Goal: Information Seeking & Learning: Learn about a topic

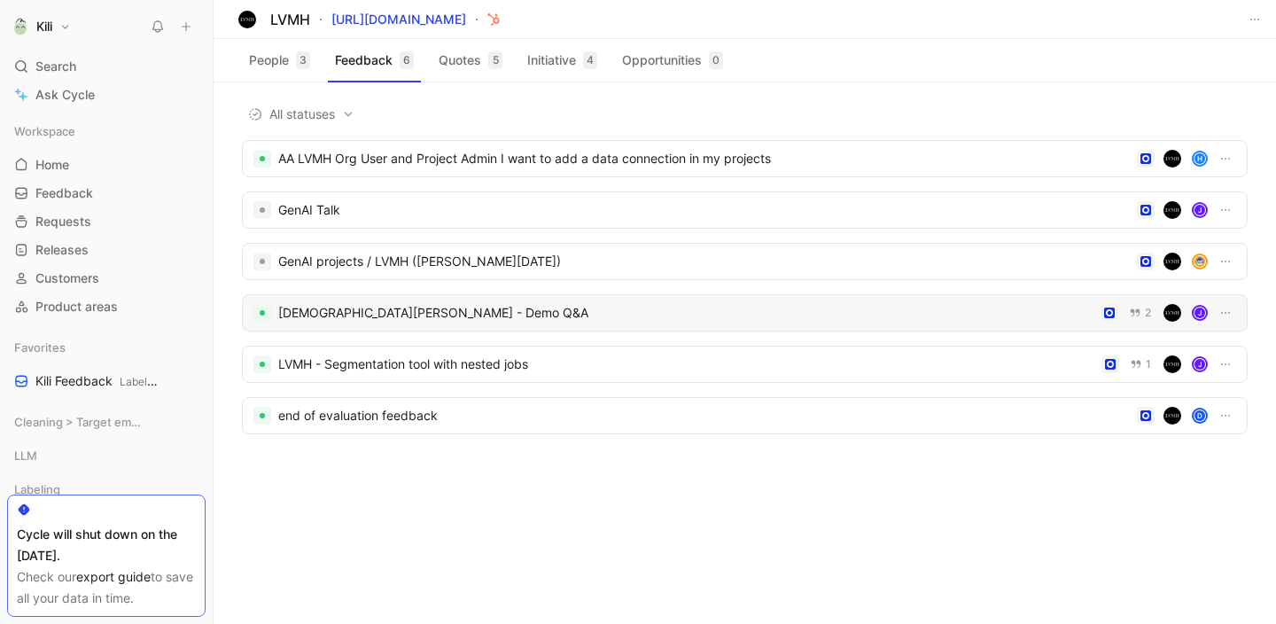
click at [385, 324] on div "[DEMOGRAPHIC_DATA][PERSON_NAME] - Demo Q&A 2 J" at bounding box center [745, 312] width 1006 height 37
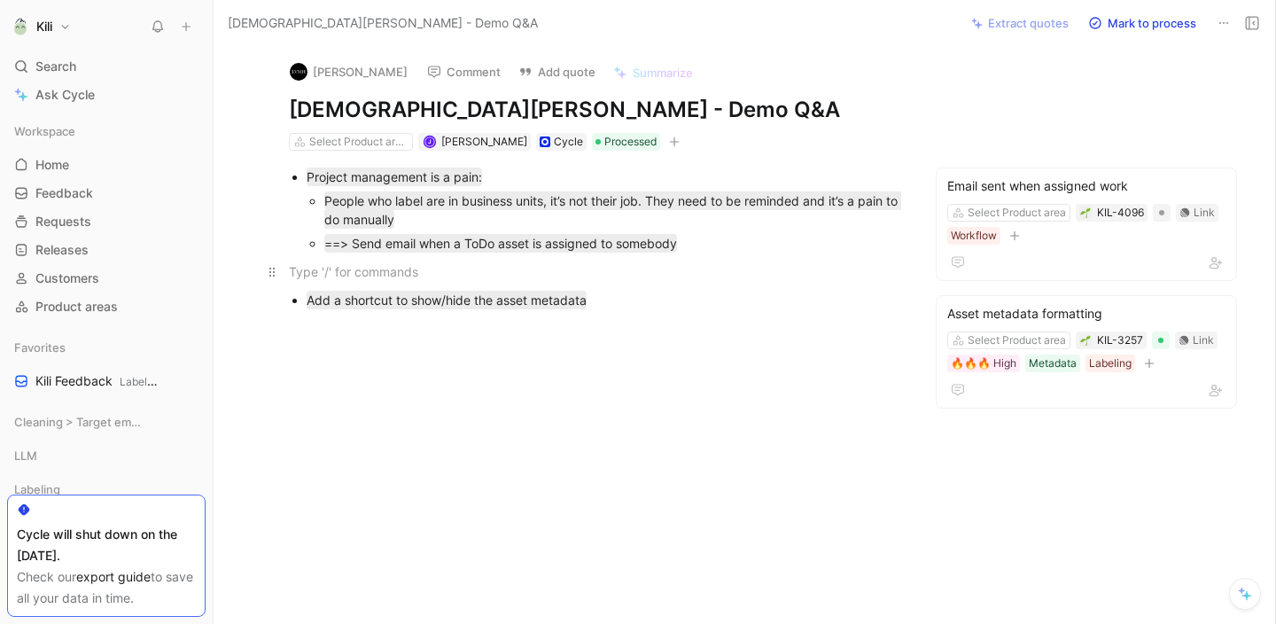
click at [751, 270] on div at bounding box center [595, 271] width 613 height 19
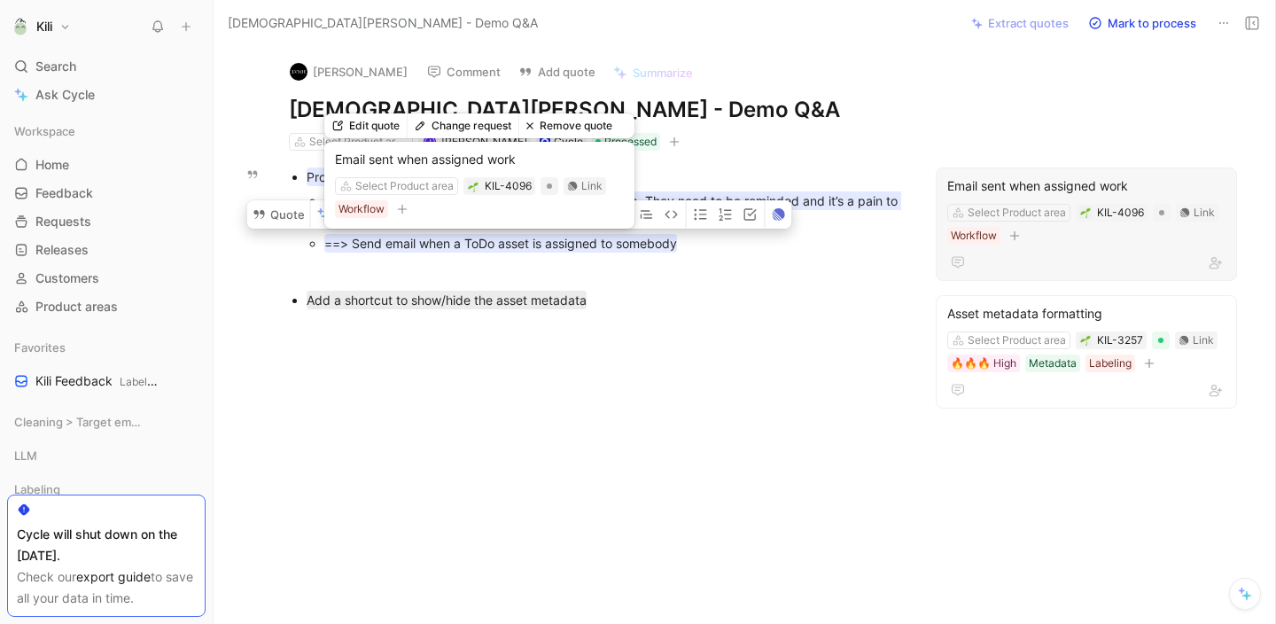
drag, startPoint x: 706, startPoint y: 247, endPoint x: 352, endPoint y: 236, distance: 354.6
click at [352, 236] on div "==> Send email when a ToDo asset is assigned to somebody" at bounding box center [613, 243] width 578 height 19
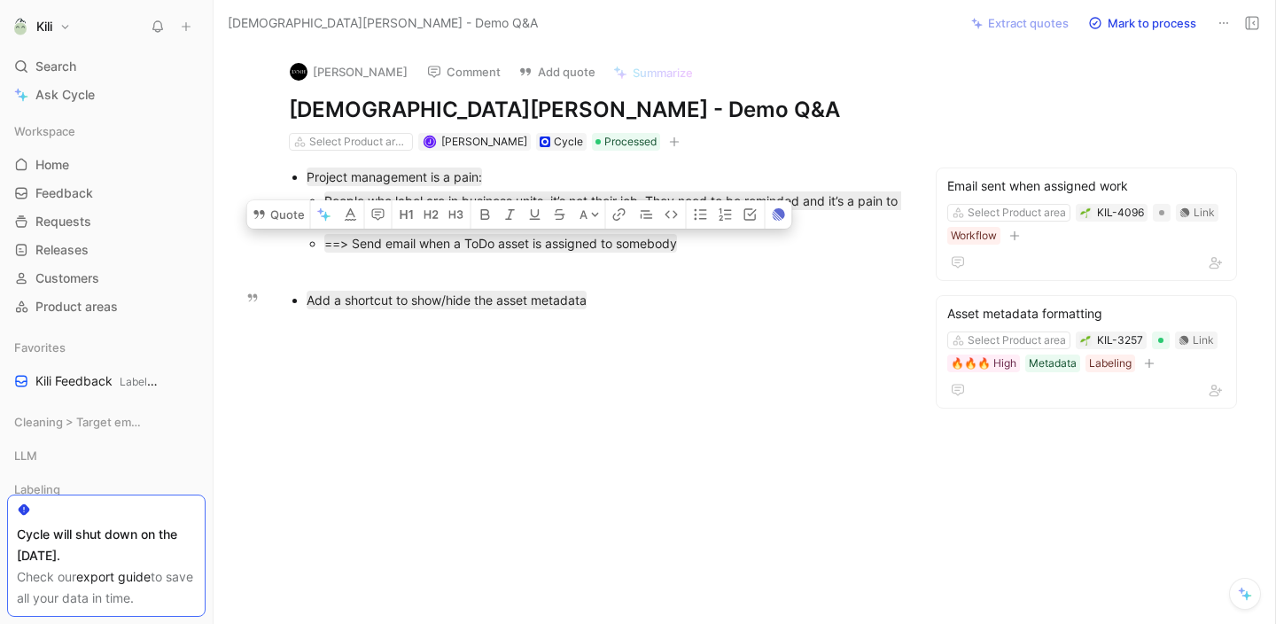
copy mark "Send email when a ToDo asset is assigned to somebody"
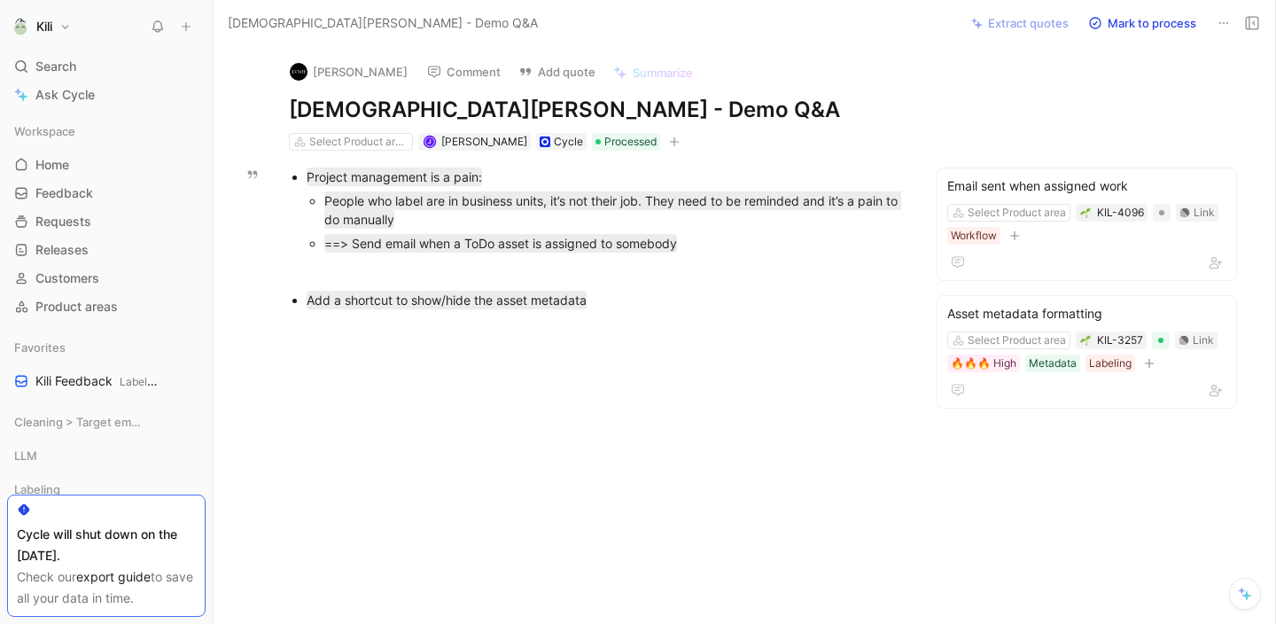
click at [1221, 24] on icon at bounding box center [1224, 23] width 14 height 14
click at [689, 255] on div "Project management is a pain: People who label are in business units, it’s not …" at bounding box center [595, 238] width 689 height 175
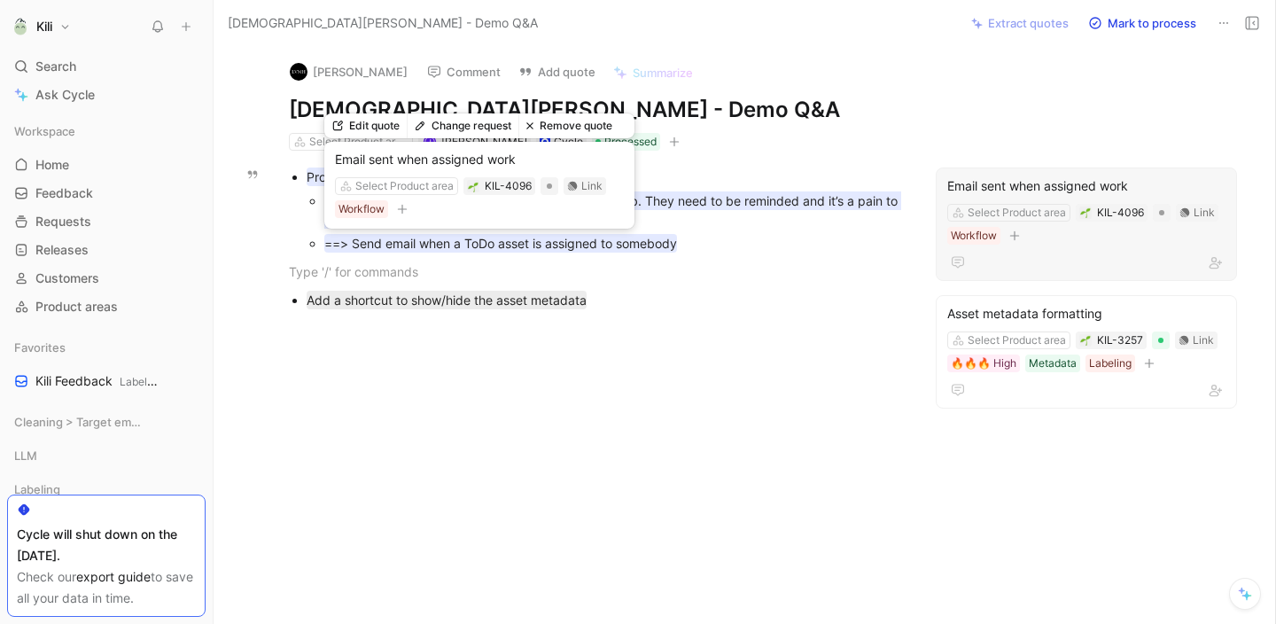
click at [645, 245] on mark "==> Send email when a ToDo asset is assigned to somebody" at bounding box center [500, 243] width 353 height 19
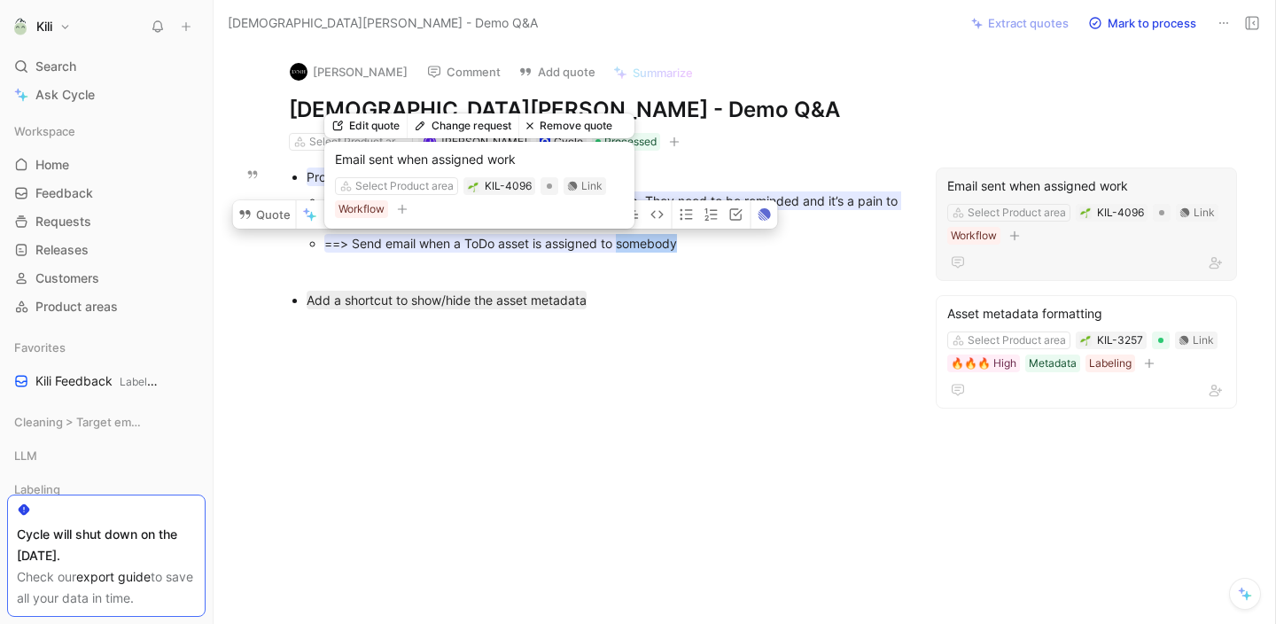
click at [645, 245] on mark "==> Send email when a ToDo asset is assigned to somebody" at bounding box center [500, 243] width 353 height 19
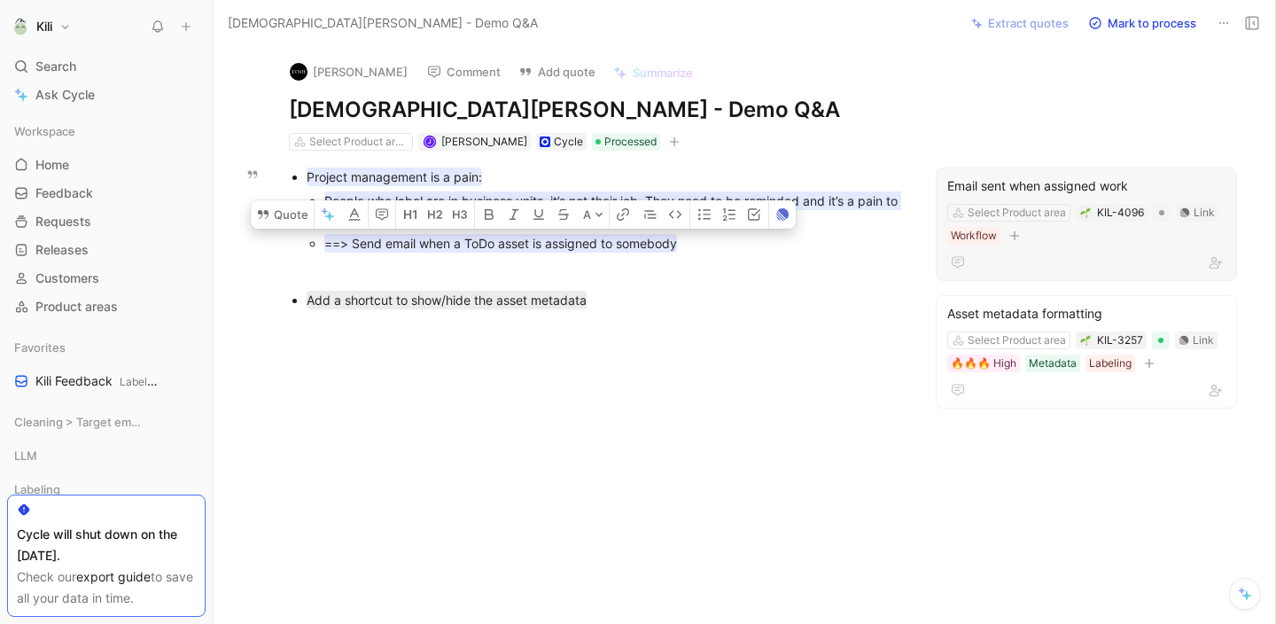
drag, startPoint x: 694, startPoint y: 245, endPoint x: 356, endPoint y: 241, distance: 337.6
click at [356, 241] on div "==> Send email when a ToDo asset is assigned to somebody" at bounding box center [613, 243] width 578 height 19
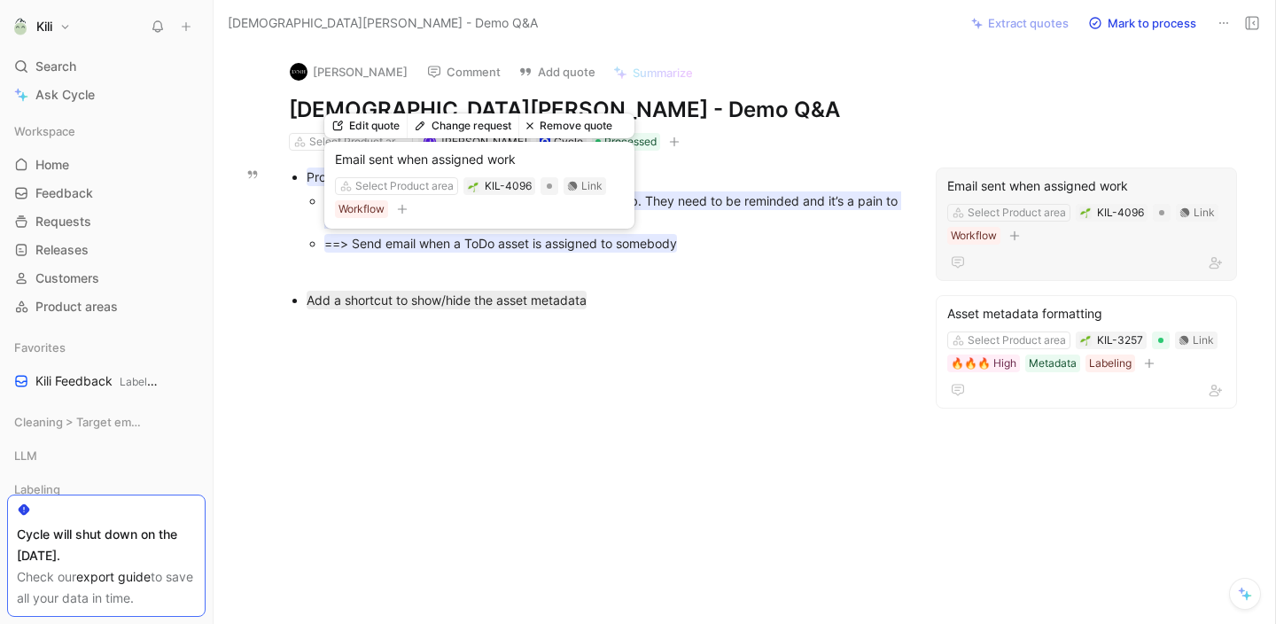
click at [351, 241] on mark "==> Send email when a ToDo asset is assigned to somebody" at bounding box center [500, 243] width 353 height 19
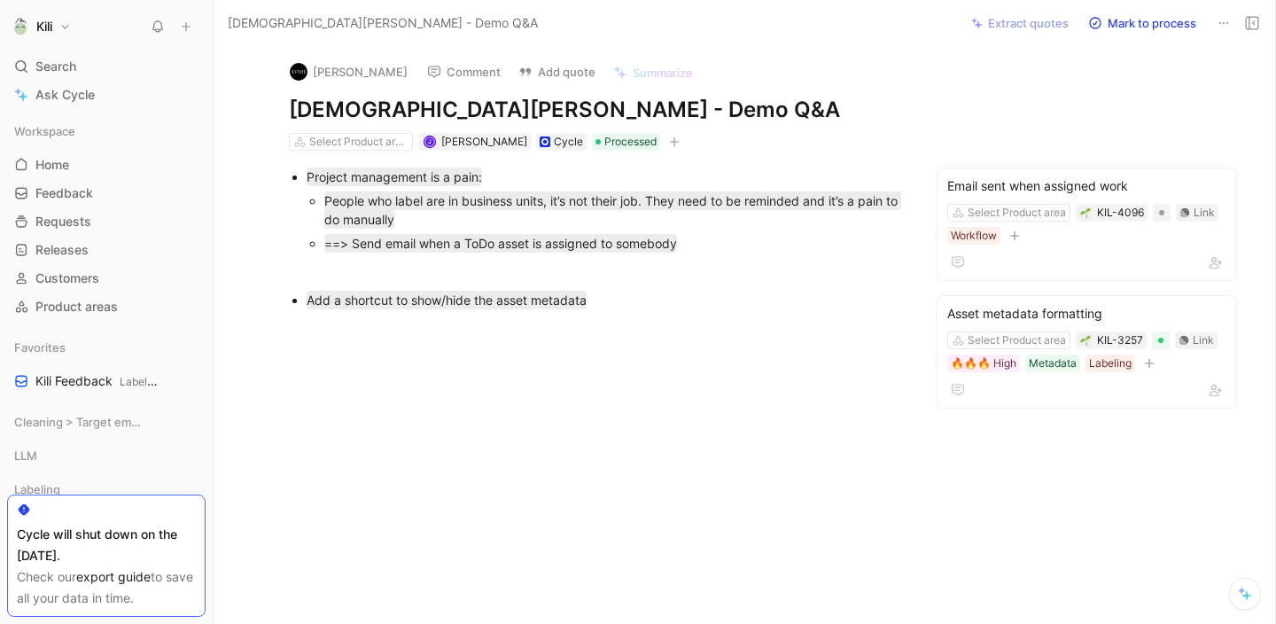
click at [652, 316] on div "Project management is a pain: People who label are in business units, it’s not …" at bounding box center [595, 238] width 689 height 175
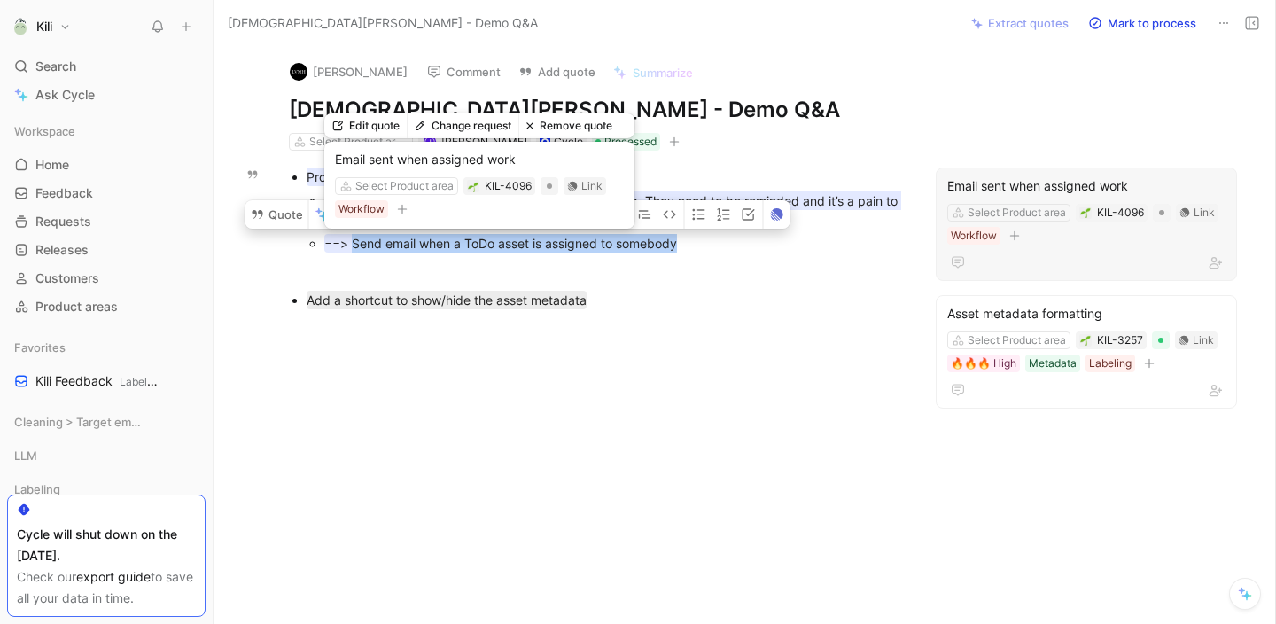
drag, startPoint x: 683, startPoint y: 245, endPoint x: 355, endPoint y: 248, distance: 327.9
click at [355, 248] on mark "==> Send email when a ToDo asset is assigned to somebody" at bounding box center [500, 243] width 353 height 19
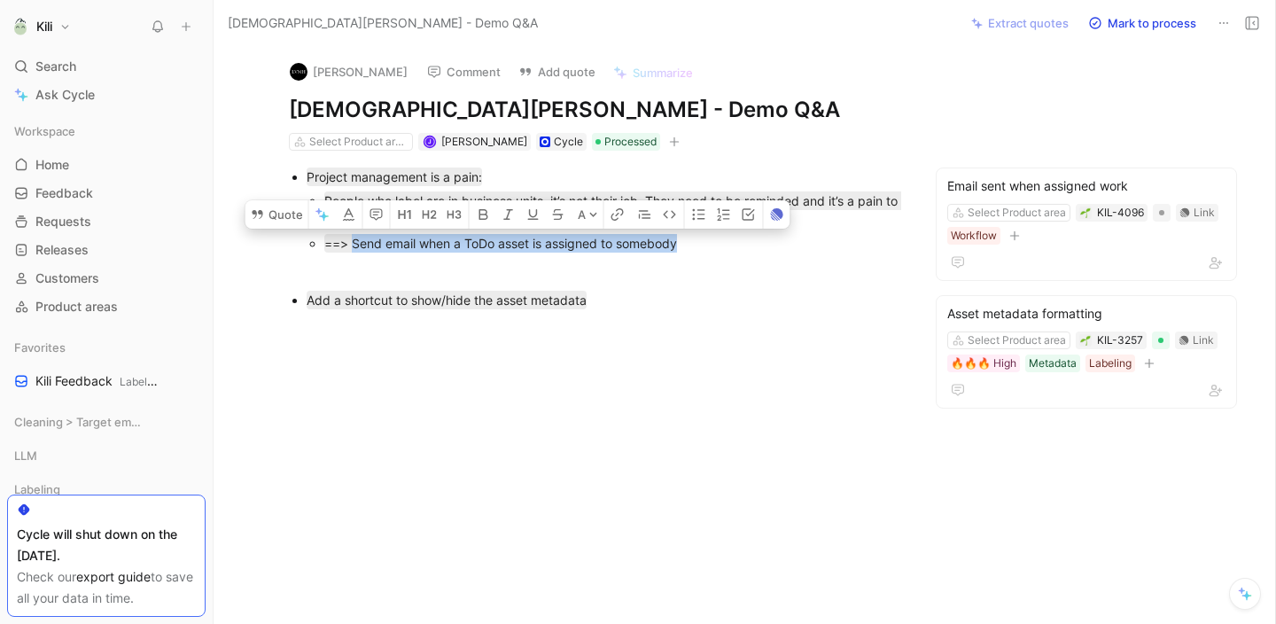
copy mark "Send email when a ToDo asset is assigned to somebody"
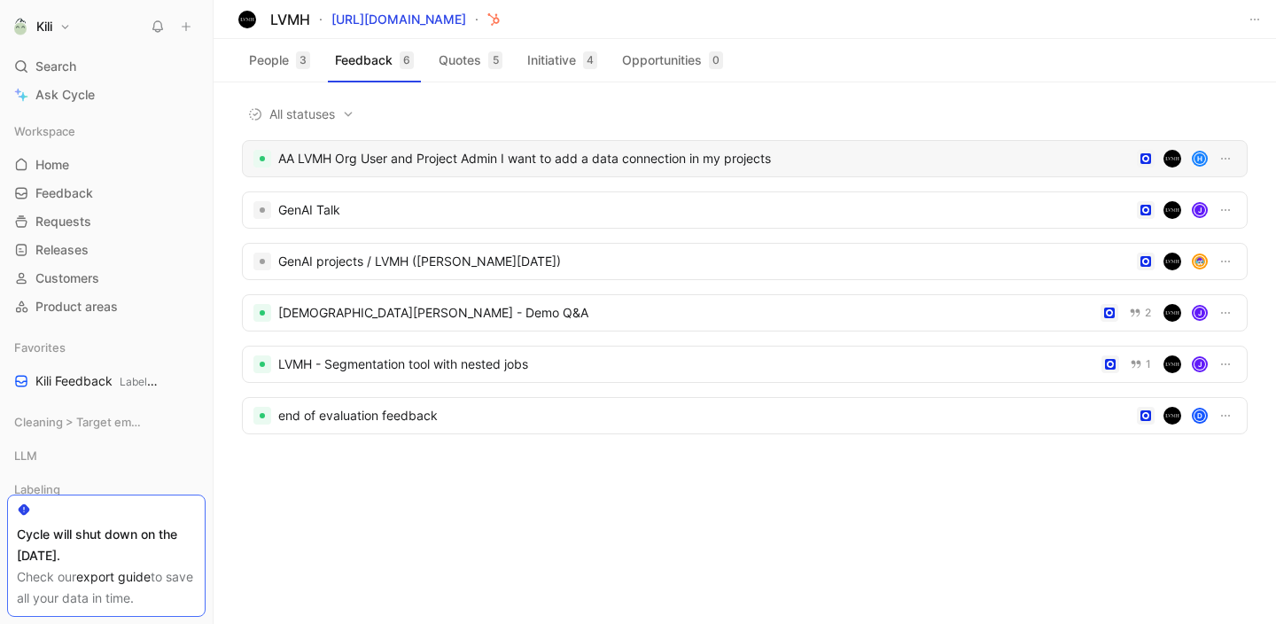
click at [412, 167] on div "AA LVMH Org User and Project Admin I want to add a data connection in my projec…" at bounding box center [704, 158] width 852 height 21
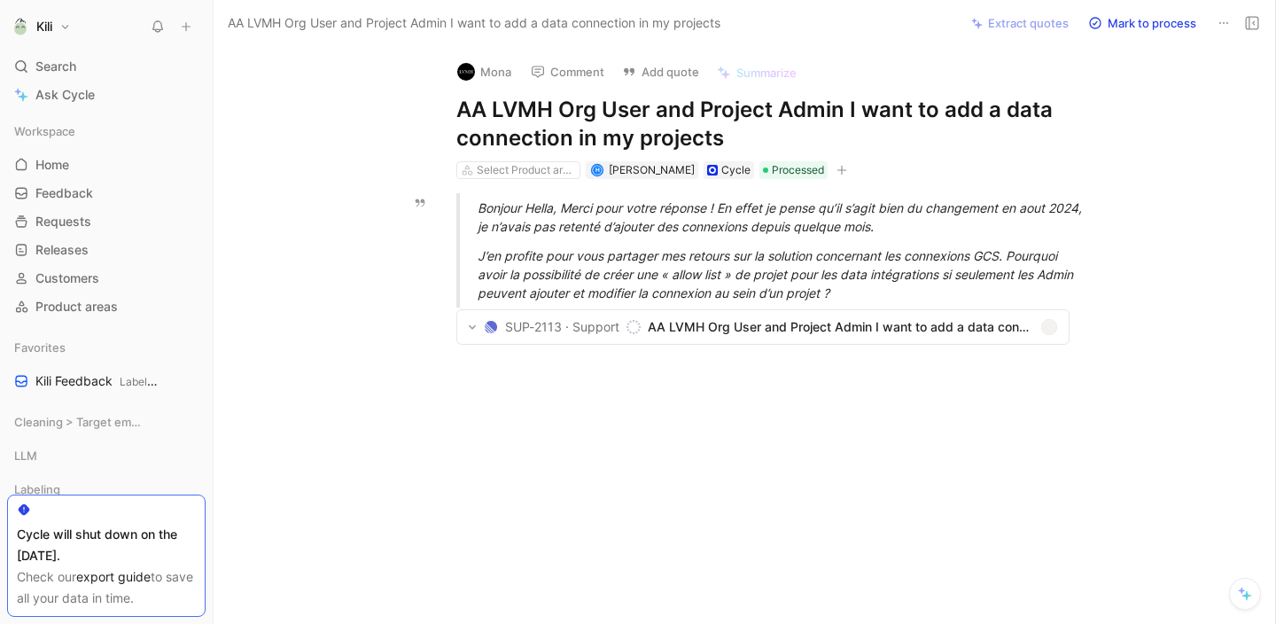
click at [653, 267] on div "J’en profite pour vous partager mes retours sur la solution concernant les conn…" at bounding box center [784, 274] width 613 height 56
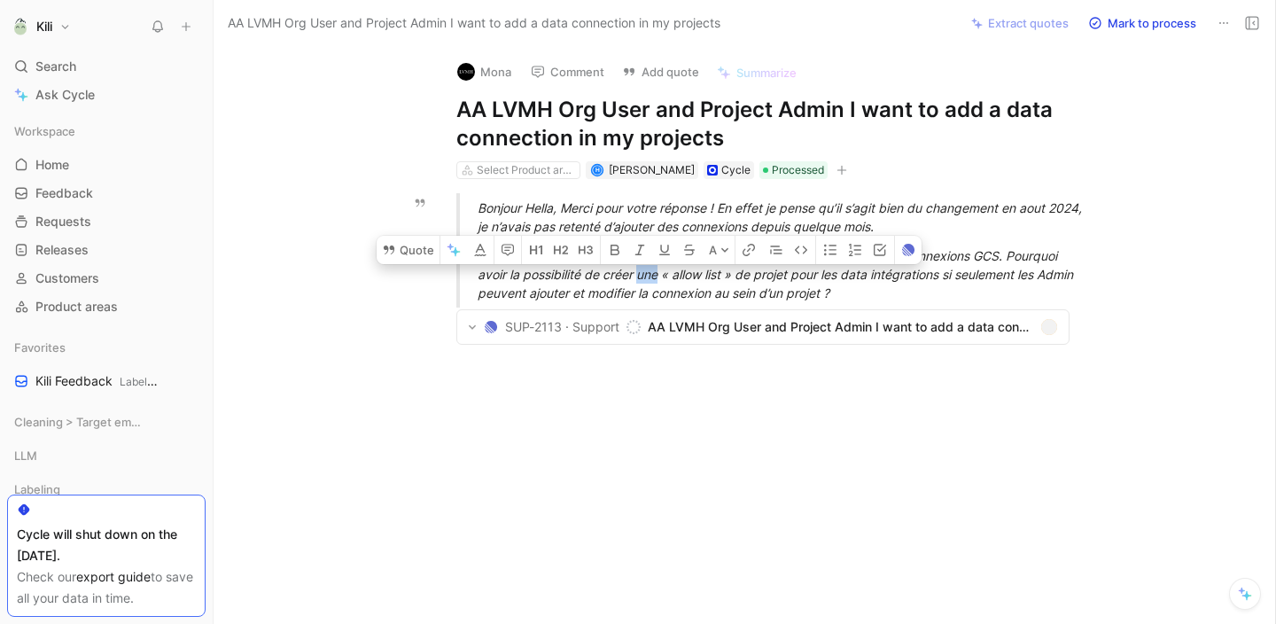
click at [653, 267] on div "J’en profite pour vous partager mes retours sur la solution concernant les conn…" at bounding box center [784, 274] width 613 height 56
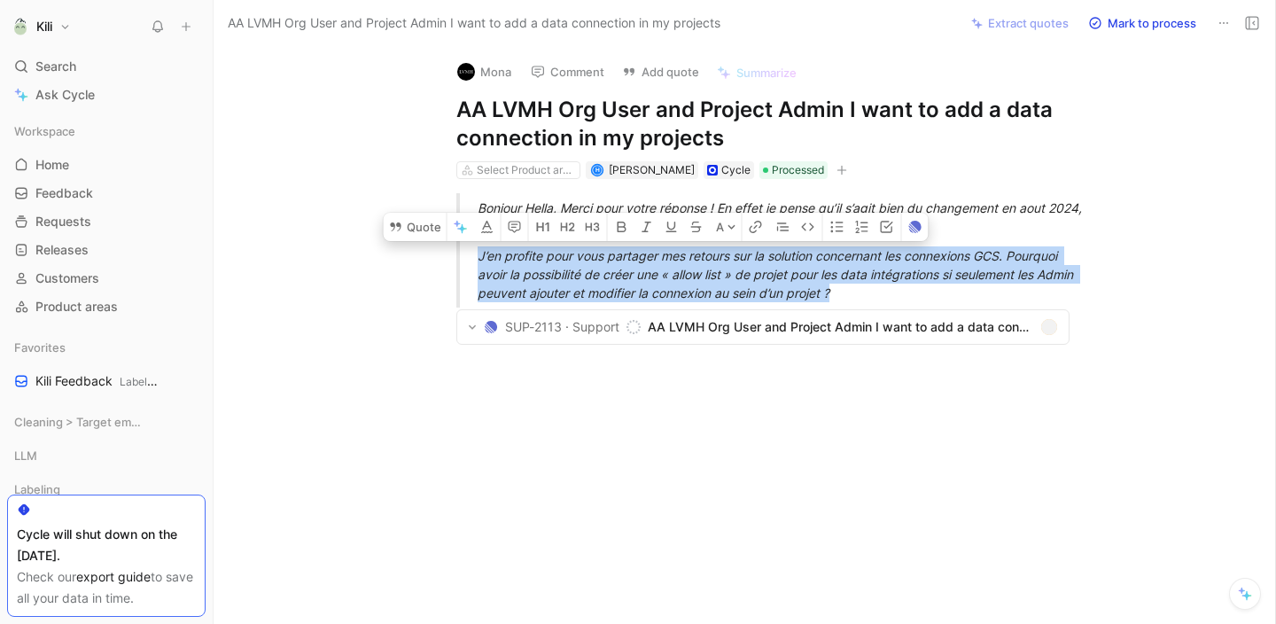
click at [844, 455] on div at bounding box center [763, 483] width 1024 height 187
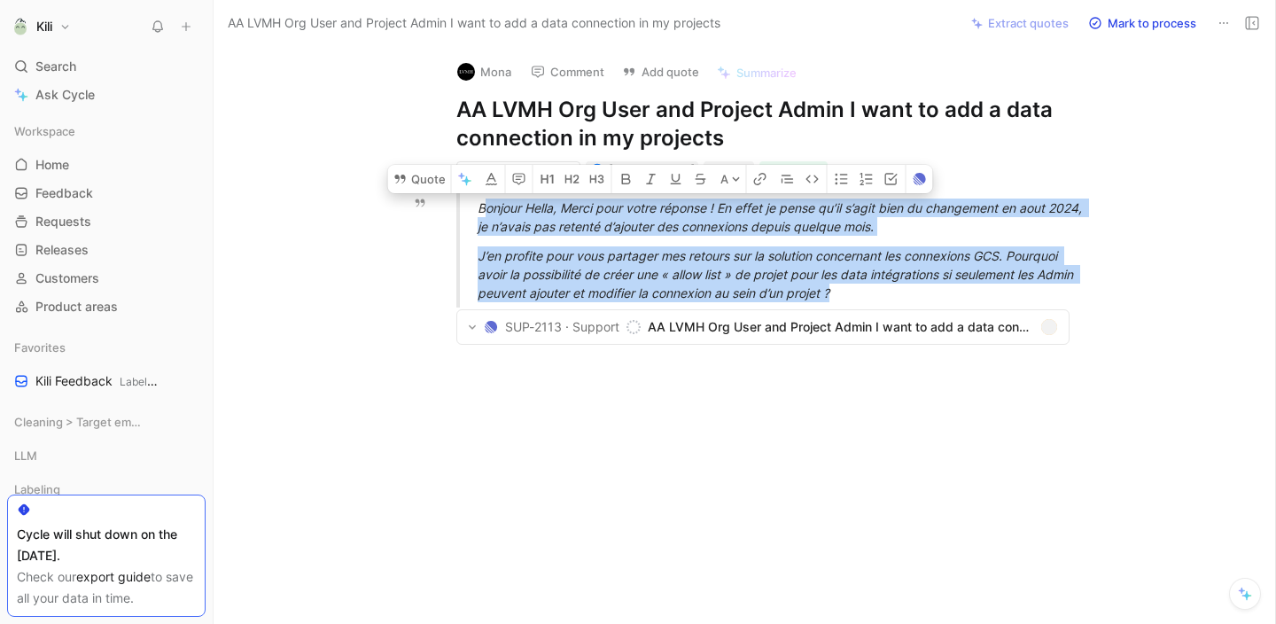
drag, startPoint x: 838, startPoint y: 292, endPoint x: 482, endPoint y: 208, distance: 365.8
click at [482, 208] on blockquote "Bonjour Hella, Merci pour votre réponse ! En effet je pense qu’il s’agit bien d…" at bounding box center [763, 250] width 681 height 114
copy blockquote "Bonjour Hella, Merci pour votre réponse ! En effet je pense qu’il s’agit bien d…"
